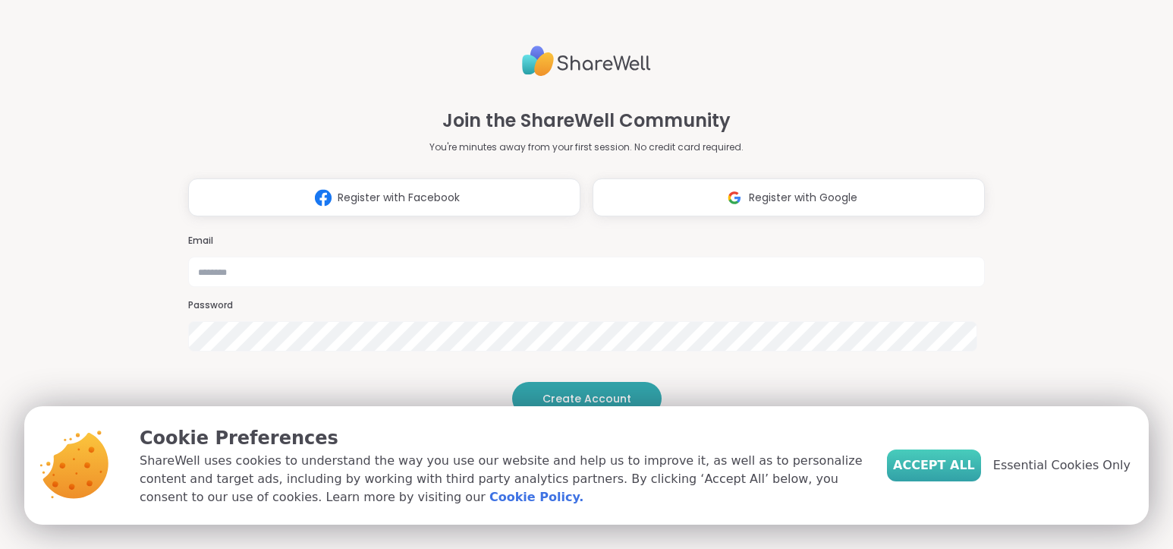
click at [943, 465] on span "Accept All" at bounding box center [934, 465] width 82 height 18
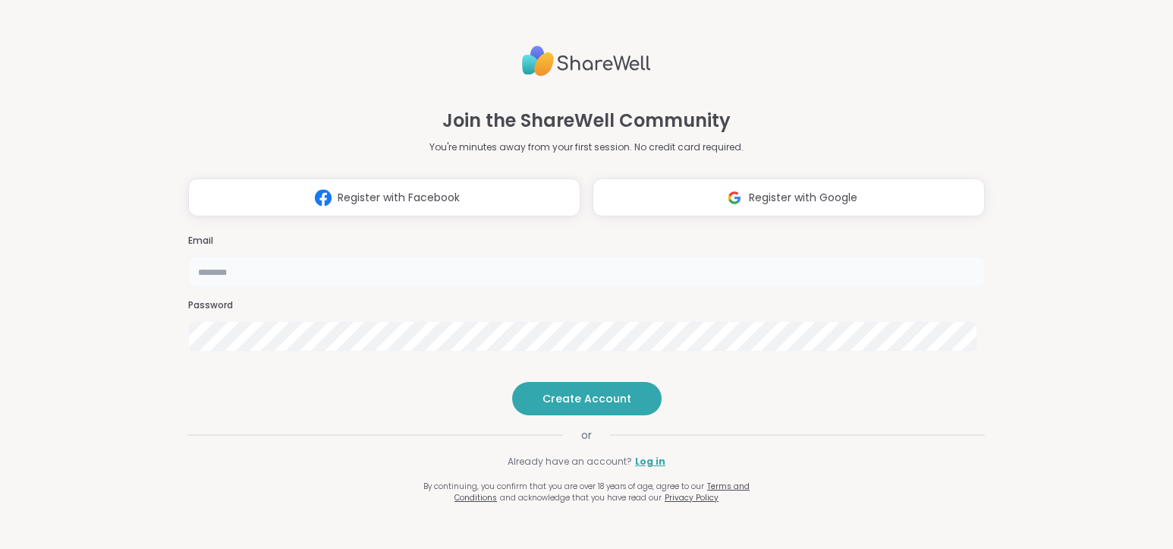
click at [671, 256] on input "email" at bounding box center [586, 271] width 797 height 30
type input "**********"
click at [587, 406] on span "Create Account" at bounding box center [587, 398] width 89 height 15
